Goal: Information Seeking & Learning: Learn about a topic

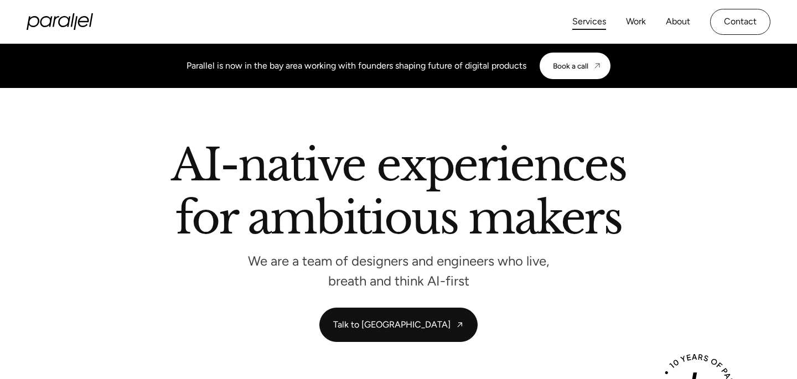
click at [589, 24] on link "Services" at bounding box center [590, 22] width 34 height 16
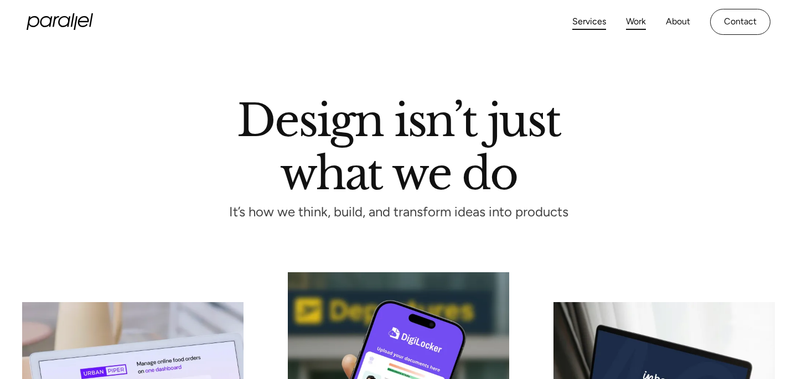
click at [635, 24] on link "Work" at bounding box center [636, 22] width 20 height 16
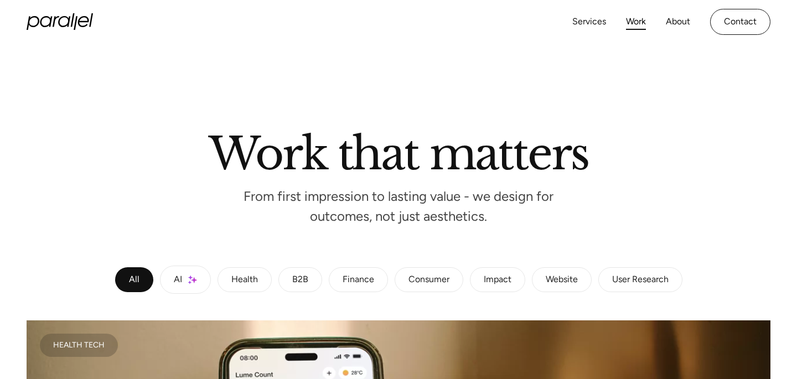
click at [171, 282] on link "AI" at bounding box center [185, 280] width 51 height 28
click at [573, 280] on div "Website" at bounding box center [562, 280] width 32 height 7
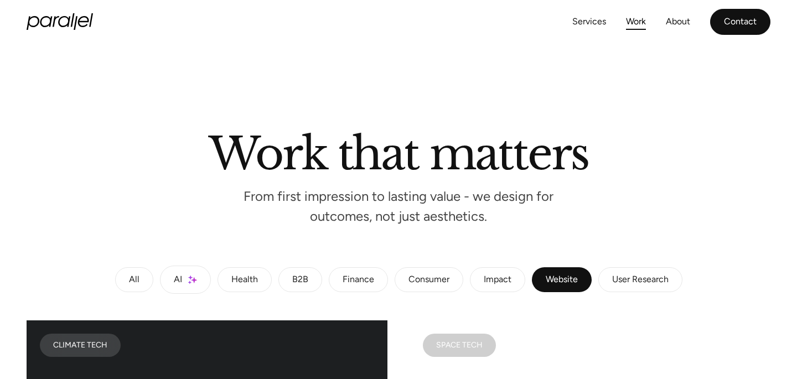
click at [741, 25] on link "Contact" at bounding box center [740, 22] width 60 height 26
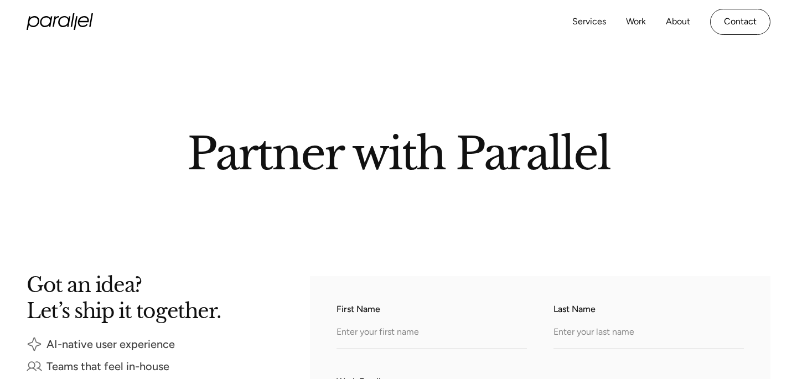
click at [61, 24] on icon "home" at bounding box center [60, 21] width 66 height 17
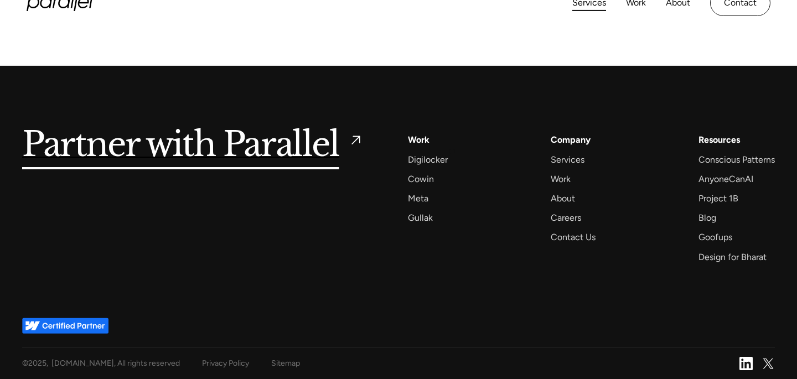
scroll to position [3524, 0]
